Goal: Transaction & Acquisition: Purchase product/service

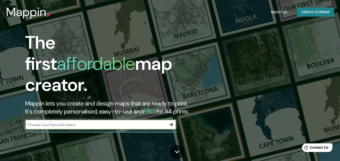
drag, startPoint x: 138, startPoint y: 115, endPoint x: 135, endPoint y: 116, distance: 2.9
click at [136, 120] on div "​" at bounding box center [100, 125] width 151 height 10
type input "[PERSON_NAME] [GEOGRAPHIC_DATA]"
click at [117, 123] on input "OVALLE CHILE" at bounding box center [95, 125] width 141 height 6
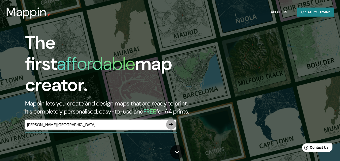
click at [170, 123] on icon "button" at bounding box center [171, 125] width 4 height 4
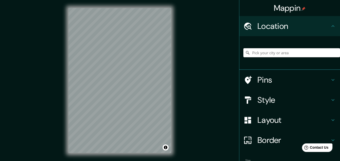
click at [273, 53] on input "Pick your city or area" at bounding box center [292, 52] width 97 height 9
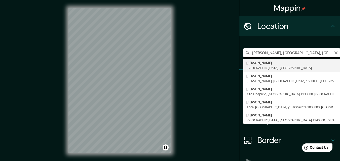
click at [318, 56] on input "Ovalle, Región de Coquimbo, Chile" at bounding box center [292, 52] width 97 height 9
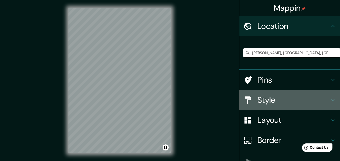
click at [268, 97] on h4 "Style" at bounding box center [294, 100] width 73 height 10
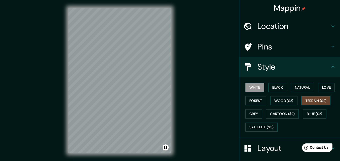
click at [319, 97] on button "Terrain ($2)" at bounding box center [316, 100] width 29 height 9
click at [279, 103] on button "Wood ($2)" at bounding box center [284, 100] width 27 height 9
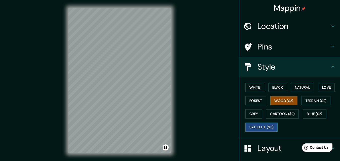
click at [252, 127] on button "Satellite ($3)" at bounding box center [262, 127] width 32 height 9
click at [256, 89] on button "White" at bounding box center [255, 87] width 19 height 9
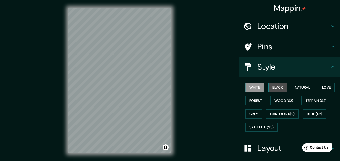
click at [278, 88] on button "Black" at bounding box center [278, 87] width 19 height 9
click at [275, 32] on div "Location" at bounding box center [290, 26] width 101 height 20
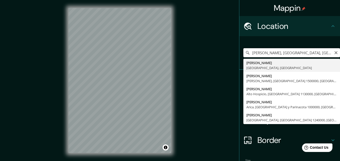
click at [316, 53] on input "Ovalle, Región de Coquimbo, Chile" at bounding box center [292, 52] width 97 height 9
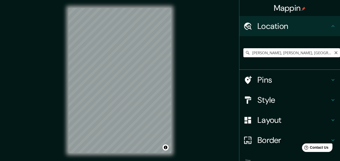
scroll to position [0, 8]
drag, startPoint x: 328, startPoint y: 53, endPoint x: 260, endPoint y: 59, distance: 68.8
click at [260, 59] on div "Ovalle, Diego de Almagro, Región de Atacama 1500000, Chile" at bounding box center [292, 52] width 97 height 25
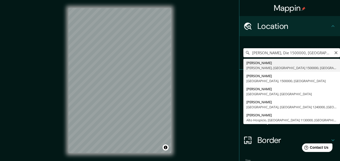
drag, startPoint x: 310, startPoint y: 54, endPoint x: 289, endPoint y: 59, distance: 21.4
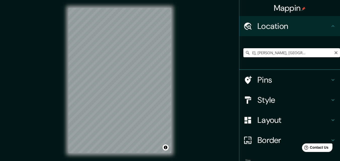
scroll to position [0, 28]
drag, startPoint x: 259, startPoint y: 55, endPoint x: 332, endPoint y: 55, distance: 72.5
click at [332, 55] on input "Ovalle, Diego de Almagro, Región de Atacama 1500000, Chile" at bounding box center [292, 52] width 97 height 9
click at [266, 104] on h4 "Style" at bounding box center [294, 100] width 73 height 10
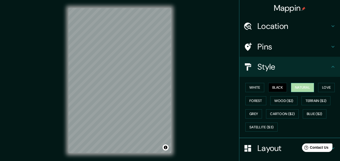
click at [306, 87] on button "Natural" at bounding box center [302, 87] width 23 height 9
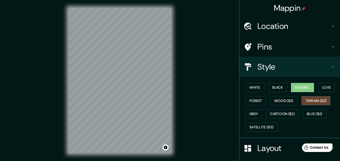
click at [307, 102] on button "Terrain ($2)" at bounding box center [316, 100] width 29 height 9
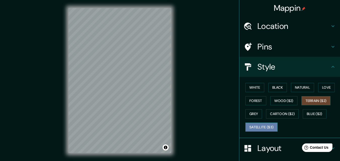
click at [261, 127] on button "Satellite ($3)" at bounding box center [262, 127] width 32 height 9
click at [181, 66] on div "Mappin Location Ovalle, Región de Coquimbo, Chile Pins Style White Black Natura…" at bounding box center [170, 85] width 340 height 170
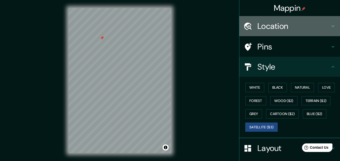
click at [279, 27] on h4 "Location" at bounding box center [294, 26] width 73 height 10
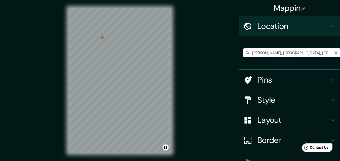
click at [261, 54] on input "Ovalle, Región de Coquimbo, Chile" at bounding box center [292, 52] width 97 height 9
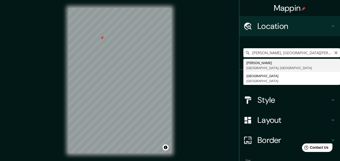
type input "Ovalle, Región de Coquimbo, Chile"
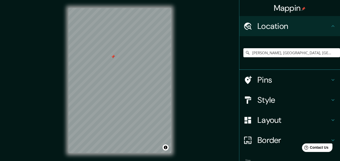
click at [258, 99] on h4 "Style" at bounding box center [294, 100] width 73 height 10
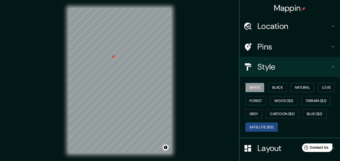
click at [254, 87] on button "White" at bounding box center [255, 87] width 19 height 9
click at [280, 90] on button "Black" at bounding box center [278, 87] width 19 height 9
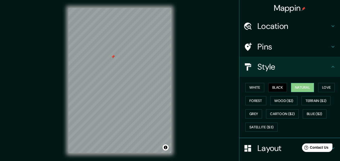
click at [302, 88] on button "Natural" at bounding box center [302, 87] width 23 height 9
click at [326, 88] on button "Love" at bounding box center [326, 87] width 17 height 9
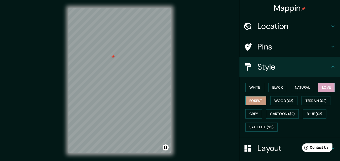
click at [258, 99] on button "Forest" at bounding box center [256, 100] width 21 height 9
click at [274, 100] on button "Wood ($2)" at bounding box center [284, 100] width 27 height 9
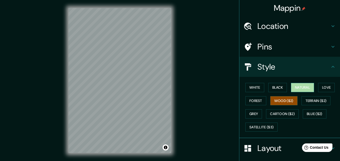
click at [304, 86] on button "Natural" at bounding box center [302, 87] width 23 height 9
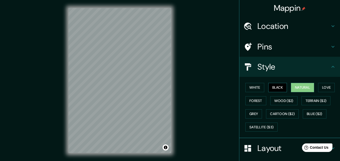
click at [279, 88] on button "Black" at bounding box center [278, 87] width 19 height 9
click at [247, 88] on button "White" at bounding box center [255, 87] width 19 height 9
click at [275, 93] on div "White Black Natural Love Forest Wood ($2) Terrain ($2) Grey Cartoon ($2) Blue (…" at bounding box center [292, 107] width 97 height 53
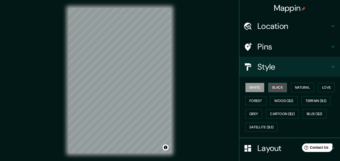
click at [271, 87] on button "Black" at bounding box center [278, 87] width 19 height 9
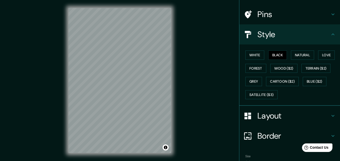
scroll to position [47, 0]
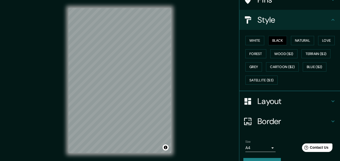
click at [261, 149] on body "Mappin Location Ovalle, Región de Coquimbo, Chile Ovalle Región de Coquimbo, Ch…" at bounding box center [170, 80] width 340 height 161
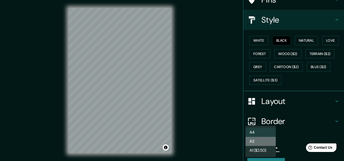
click at [258, 143] on li "A3" at bounding box center [261, 141] width 30 height 9
type input "a4"
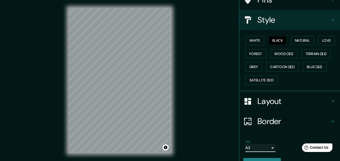
scroll to position [59, 0]
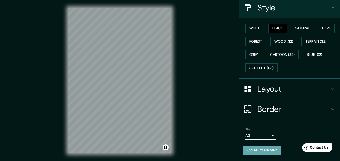
click at [252, 151] on button "Create your map" at bounding box center [263, 150] width 38 height 9
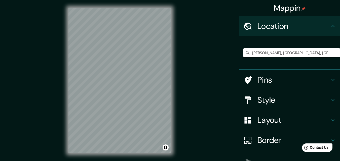
click at [317, 52] on input "Ovalle, Región de Coquimbo, Chile" at bounding box center [292, 52] width 97 height 9
click at [284, 54] on input "Ovalle, Región de Coquimbo, Chile" at bounding box center [292, 52] width 97 height 9
click at [261, 53] on input "Ovalle, Región de Coquimbo, Chile" at bounding box center [292, 52] width 97 height 9
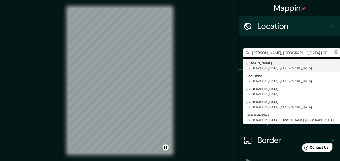
type input "Ovalle, Región de Coquimbo, Chile"
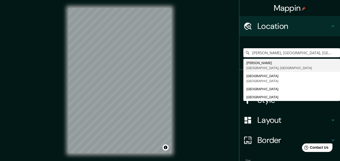
click at [274, 104] on h4 "Style" at bounding box center [294, 100] width 73 height 10
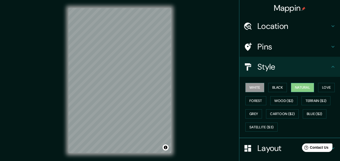
click at [299, 89] on button "Natural" at bounding box center [302, 87] width 23 height 9
click at [288, 101] on button "Wood ($2)" at bounding box center [284, 100] width 27 height 9
click at [298, 88] on button "Natural" at bounding box center [302, 87] width 23 height 9
click at [253, 87] on button "White" at bounding box center [255, 87] width 19 height 9
click at [276, 88] on button "Black" at bounding box center [278, 87] width 19 height 9
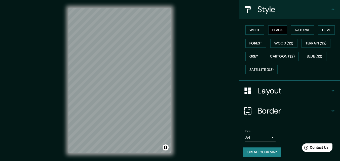
scroll to position [59, 0]
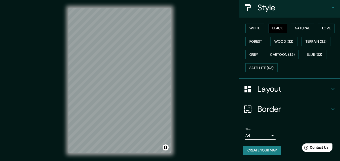
click at [269, 140] on body "Mappin Location Ovalle, Región de Coquimbo, Chile Ovalle Región de Coquimbo, Ch…" at bounding box center [170, 80] width 340 height 161
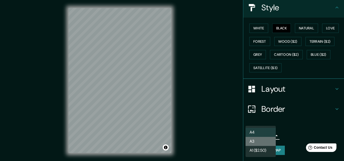
click at [268, 139] on li "A3" at bounding box center [261, 141] width 30 height 9
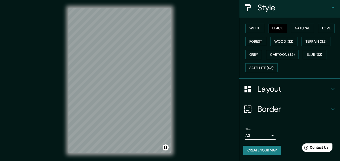
click at [266, 152] on button "Create your map" at bounding box center [263, 150] width 38 height 9
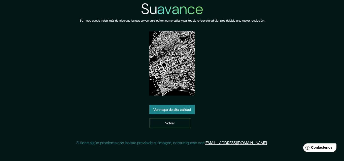
click at [159, 113] on font "Ver mapa de alta calidad" at bounding box center [172, 110] width 38 height 7
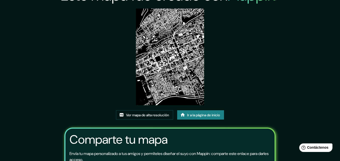
scroll to position [6, 0]
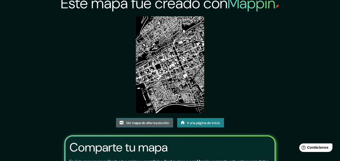
click at [153, 125] on font "Ver mapa de alta resolución" at bounding box center [147, 123] width 43 height 5
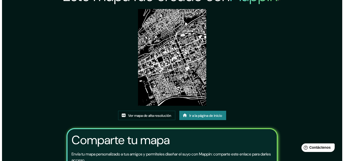
scroll to position [0, 0]
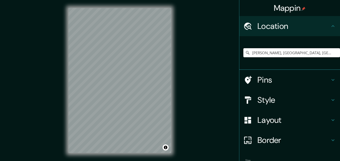
click at [262, 53] on input "Ovalle, Región de Coquimbo, Chile" at bounding box center [292, 52] width 97 height 9
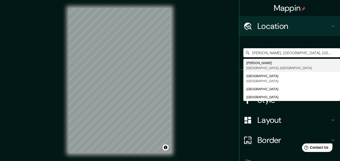
type input "Ovalle, Región de Coquimbo, Chile"
click at [210, 119] on div "Mappin Location Ovalle, Región de Coquimbo, Chile Ovalle Región de Coquimbo, Ch…" at bounding box center [170, 85] width 340 height 170
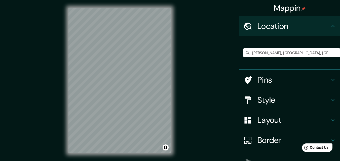
drag, startPoint x: 263, startPoint y: 81, endPoint x: 263, endPoint y: 104, distance: 22.4
click at [263, 104] on ul "Location Ovalle, Región de Coquimbo, Chile Ovalle Región de Coquimbo, Chile Reg…" at bounding box center [290, 104] width 101 height 177
click at [263, 104] on h4 "Style" at bounding box center [294, 100] width 73 height 10
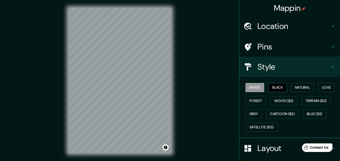
click at [278, 90] on button "Black" at bounding box center [278, 87] width 19 height 9
click at [276, 86] on button "Black" at bounding box center [278, 87] width 19 height 9
click at [293, 84] on button "Natural" at bounding box center [302, 87] width 23 height 9
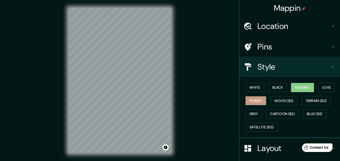
click at [255, 101] on button "Forest" at bounding box center [256, 100] width 21 height 9
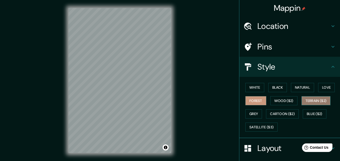
click at [306, 100] on button "Terrain ($2)" at bounding box center [316, 100] width 29 height 9
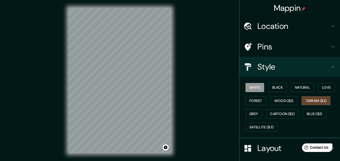
click at [247, 88] on button "White" at bounding box center [255, 87] width 19 height 9
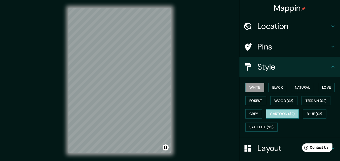
click at [287, 113] on button "Cartoon ($2)" at bounding box center [282, 114] width 33 height 9
click at [255, 89] on button "White" at bounding box center [255, 87] width 19 height 9
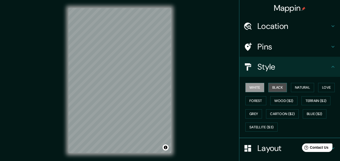
click at [283, 89] on button "Black" at bounding box center [278, 87] width 19 height 9
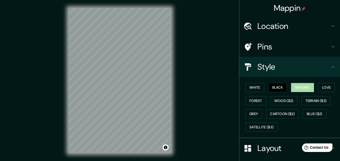
click at [298, 88] on button "Natural" at bounding box center [302, 87] width 23 height 9
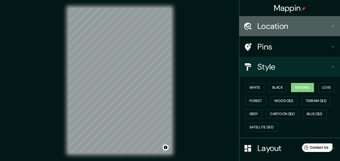
click at [278, 29] on h4 "Location" at bounding box center [294, 26] width 73 height 10
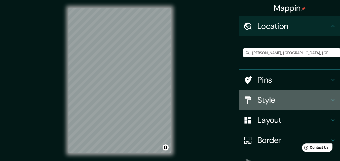
click at [260, 97] on h4 "Style" at bounding box center [294, 100] width 73 height 10
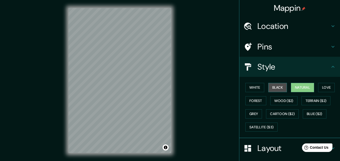
click at [272, 86] on button "Black" at bounding box center [278, 87] width 19 height 9
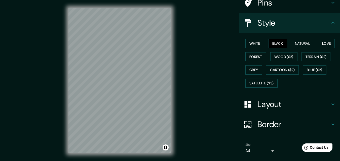
scroll to position [59, 0]
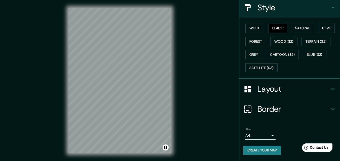
click at [254, 136] on body "Mappin Location Ovalle, Región de Coquimbo, Chile Ovalle Región de Coquimbo, Ch…" at bounding box center [170, 80] width 340 height 161
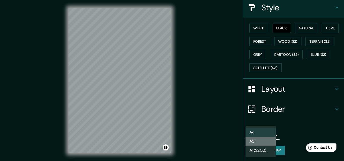
click at [256, 141] on li "A3" at bounding box center [261, 141] width 30 height 9
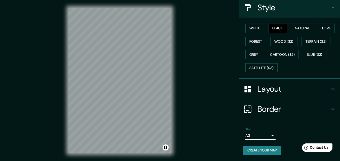
click at [256, 149] on button "Create your map" at bounding box center [263, 150] width 38 height 9
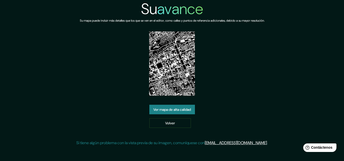
click at [168, 111] on font "Ver mapa de alta calidad" at bounding box center [172, 110] width 38 height 5
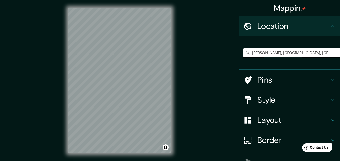
click at [262, 54] on input "Ovalle, Región de Coquimbo, Chile" at bounding box center [292, 52] width 97 height 9
click at [267, 100] on h4 "Style" at bounding box center [294, 100] width 73 height 10
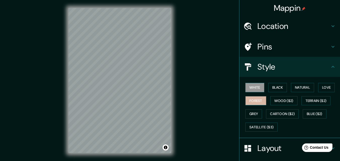
click at [258, 100] on button "Forest" at bounding box center [256, 100] width 21 height 9
click at [277, 23] on h4 "Location" at bounding box center [294, 26] width 73 height 10
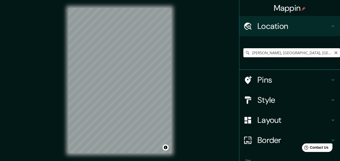
click at [311, 51] on input "Ovalle, Región de Coquimbo, Chile" at bounding box center [292, 52] width 97 height 9
click at [261, 54] on input "Ovalle, Región de Coquimbo, Chile" at bounding box center [292, 52] width 97 height 9
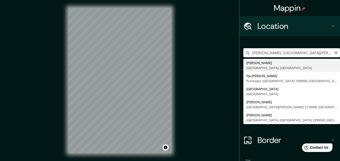
type input "Ovalle, Región de Coquimbo, Chile"
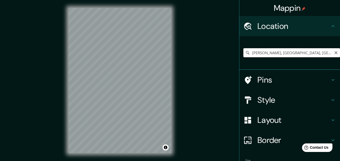
click at [277, 54] on input "Ovalle, Región de Coquimbo, Chile" at bounding box center [292, 52] width 97 height 9
click at [264, 99] on h4 "Style" at bounding box center [294, 100] width 73 height 10
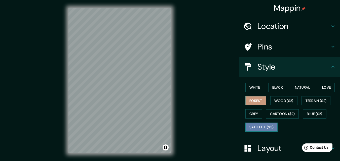
click at [262, 124] on button "Satellite ($3)" at bounding box center [262, 127] width 32 height 9
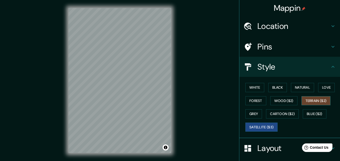
click at [307, 102] on button "Terrain ($2)" at bounding box center [316, 100] width 29 height 9
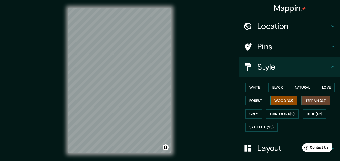
click at [277, 101] on button "Wood ($2)" at bounding box center [284, 100] width 27 height 9
click at [304, 85] on button "Natural" at bounding box center [302, 87] width 23 height 9
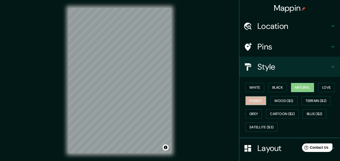
click at [253, 101] on button "Forest" at bounding box center [256, 100] width 21 height 9
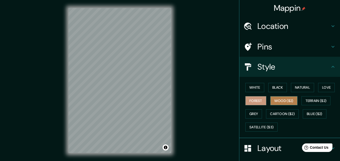
click at [278, 98] on button "Wood ($2)" at bounding box center [284, 100] width 27 height 9
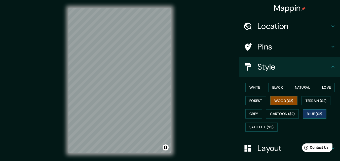
click at [311, 115] on button "Blue ($2)" at bounding box center [315, 114] width 24 height 9
click at [275, 86] on button "Black" at bounding box center [278, 87] width 19 height 9
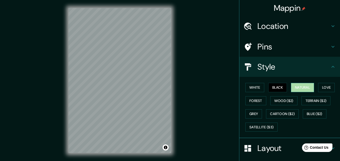
click at [300, 85] on button "Natural" at bounding box center [302, 87] width 23 height 9
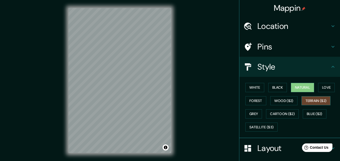
click at [307, 102] on button "Terrain ($2)" at bounding box center [316, 100] width 29 height 9
click at [279, 98] on button "Wood ($2)" at bounding box center [284, 100] width 27 height 9
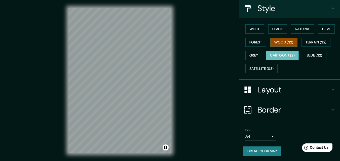
scroll to position [59, 0]
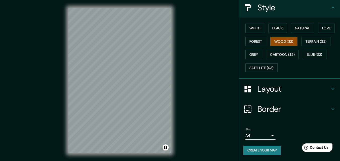
click at [257, 137] on body "Mappin Location Ovalle, Región de Coquimbo, Chile Ovalle Región de Coquimbo, Ch…" at bounding box center [170, 80] width 340 height 161
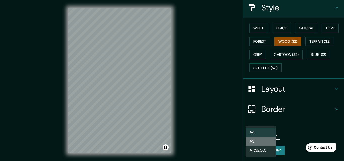
click at [262, 141] on li "A3" at bounding box center [261, 141] width 30 height 9
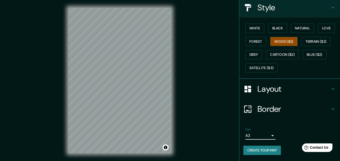
click at [262, 151] on button "Create your map" at bounding box center [263, 150] width 38 height 9
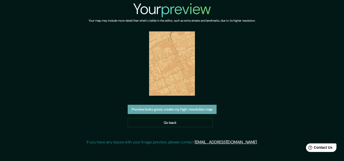
drag, startPoint x: 166, startPoint y: 61, endPoint x: 148, endPoint y: 109, distance: 51.6
click at [148, 109] on button "Preview looks good, create my high-resolution map" at bounding box center [172, 109] width 89 height 9
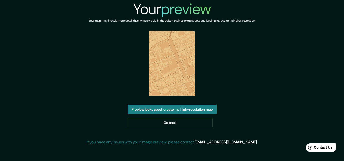
click at [179, 109] on button "Preview looks good, create my high-resolution map" at bounding box center [172, 109] width 89 height 9
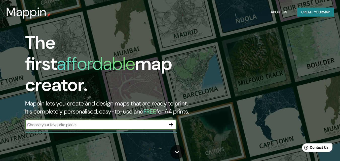
click at [128, 122] on input "text" at bounding box center [95, 125] width 141 height 6
type input "[PERSON_NAME] [GEOGRAPHIC_DATA]"
click at [172, 122] on icon "button" at bounding box center [171, 125] width 6 height 6
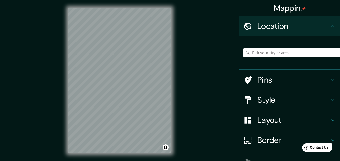
click at [260, 57] on div at bounding box center [292, 52] width 97 height 25
click at [257, 52] on input "Pick your city or area" at bounding box center [292, 52] width 97 height 9
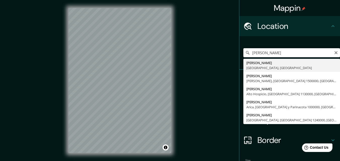
type input "[PERSON_NAME], [GEOGRAPHIC_DATA], [GEOGRAPHIC_DATA]"
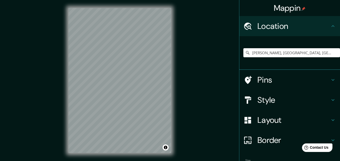
click at [245, 101] on icon at bounding box center [248, 100] width 9 height 9
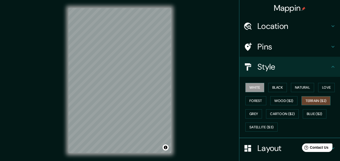
click at [312, 100] on button "Terrain ($2)" at bounding box center [316, 100] width 29 height 9
click at [258, 103] on button "Forest" at bounding box center [256, 100] width 21 height 9
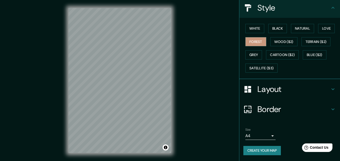
scroll to position [59, 0]
click at [259, 148] on button "Create your map" at bounding box center [263, 150] width 38 height 9
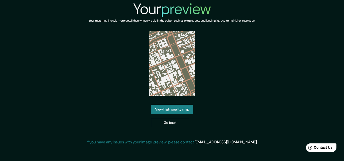
click at [174, 109] on link "View high quality map" at bounding box center [172, 109] width 42 height 9
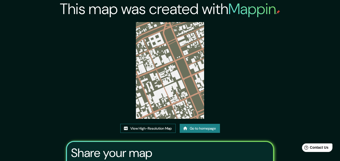
click at [143, 129] on link "View High-Resolution Map" at bounding box center [147, 128] width 55 height 9
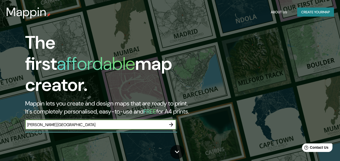
type input "OVALLE CHILE"
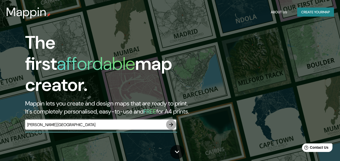
click at [173, 123] on icon "button" at bounding box center [171, 125] width 4 height 4
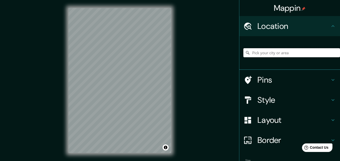
click at [269, 55] on input "Pick your city or area" at bounding box center [292, 52] width 97 height 9
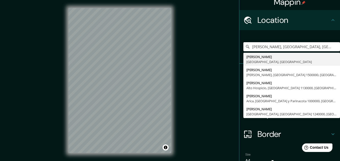
scroll to position [20, 0]
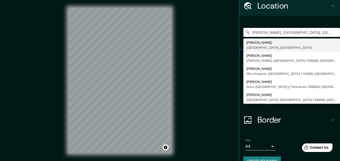
type input "Ovalle, Región de Coquimbo, Chile"
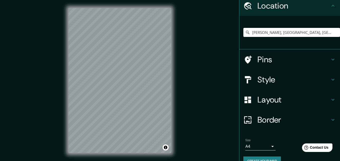
click at [274, 81] on h4 "Style" at bounding box center [294, 80] width 73 height 10
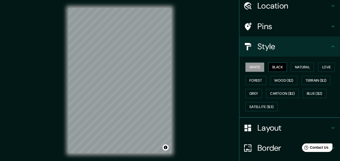
click at [278, 67] on button "Black" at bounding box center [278, 67] width 19 height 9
click at [247, 65] on button "White" at bounding box center [255, 67] width 19 height 9
click at [304, 80] on button "Terrain ($2)" at bounding box center [316, 80] width 29 height 9
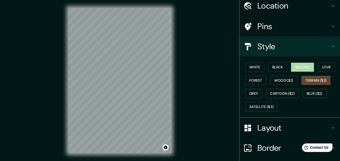
click at [304, 69] on button "Natural" at bounding box center [302, 67] width 23 height 9
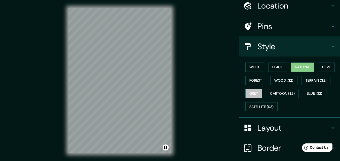
click at [247, 91] on button "Grey" at bounding box center [254, 93] width 17 height 9
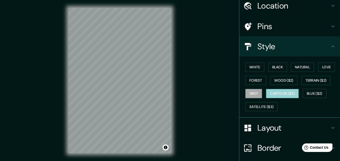
click at [289, 93] on button "Cartoon ($2)" at bounding box center [282, 93] width 33 height 9
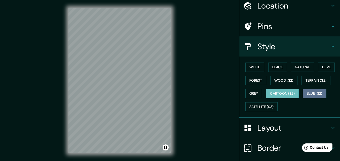
click at [309, 92] on button "Blue ($2)" at bounding box center [315, 93] width 24 height 9
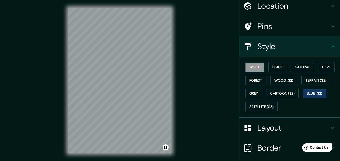
click at [249, 69] on button "White" at bounding box center [255, 67] width 19 height 9
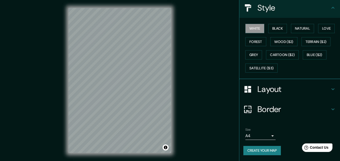
scroll to position [59, 0]
click at [261, 151] on button "Create your map" at bounding box center [263, 150] width 38 height 9
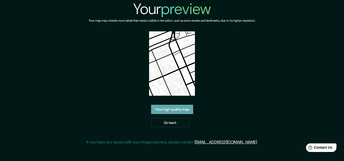
click at [179, 109] on link "View high quality map" at bounding box center [172, 109] width 42 height 9
